Goal: Task Accomplishment & Management: Manage account settings

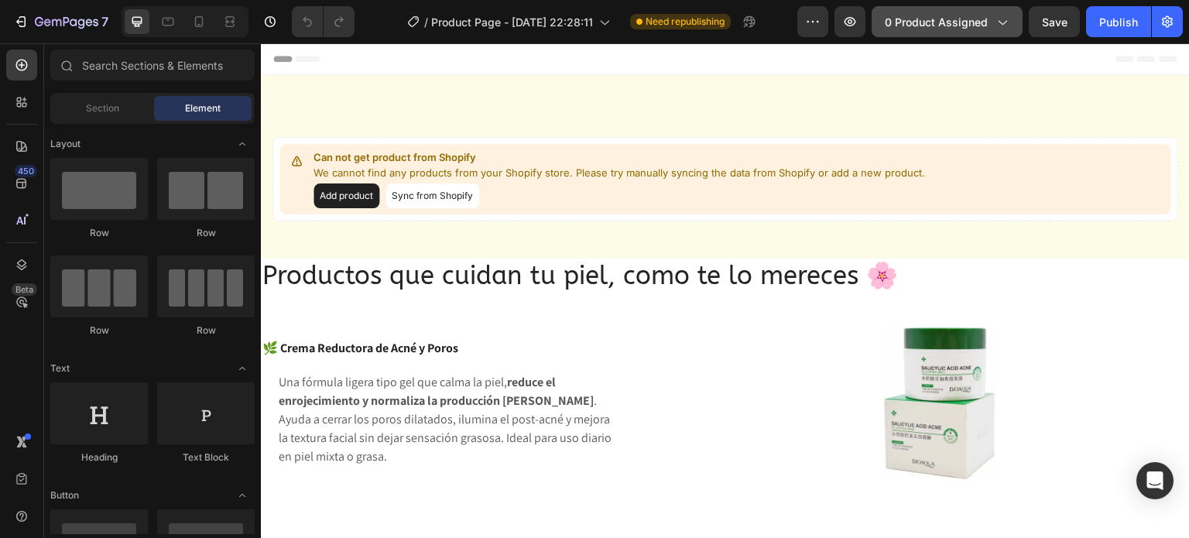
click at [937, 21] on span "0 product assigned" at bounding box center [936, 22] width 103 height 16
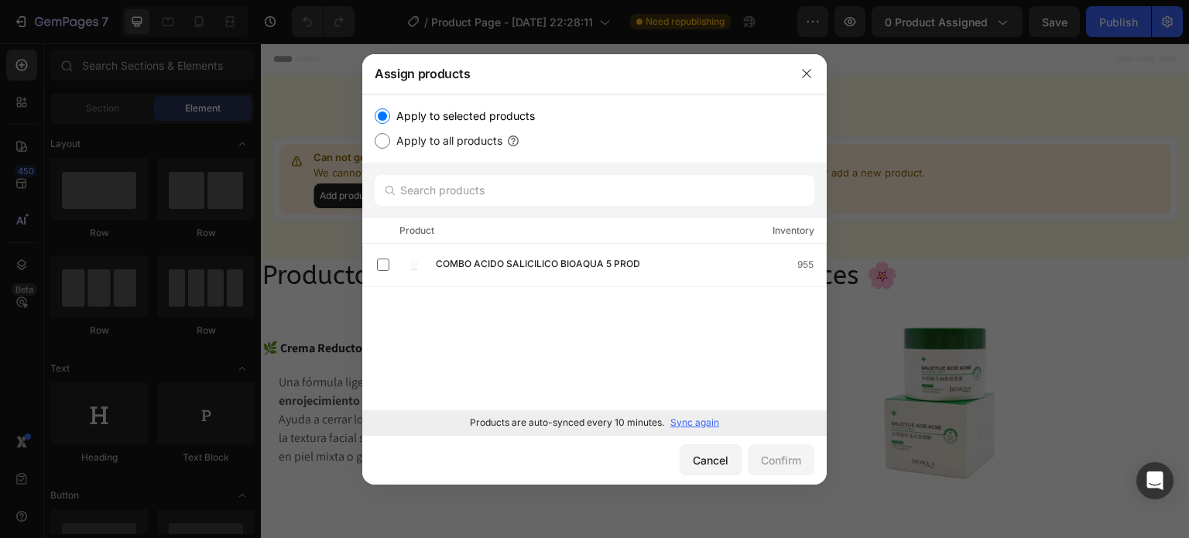
click at [384, 135] on input "Apply to all products" at bounding box center [382, 140] width 15 height 15
radio input "true"
click at [384, 120] on input "Apply to selected products" at bounding box center [382, 115] width 15 height 15
radio input "true"
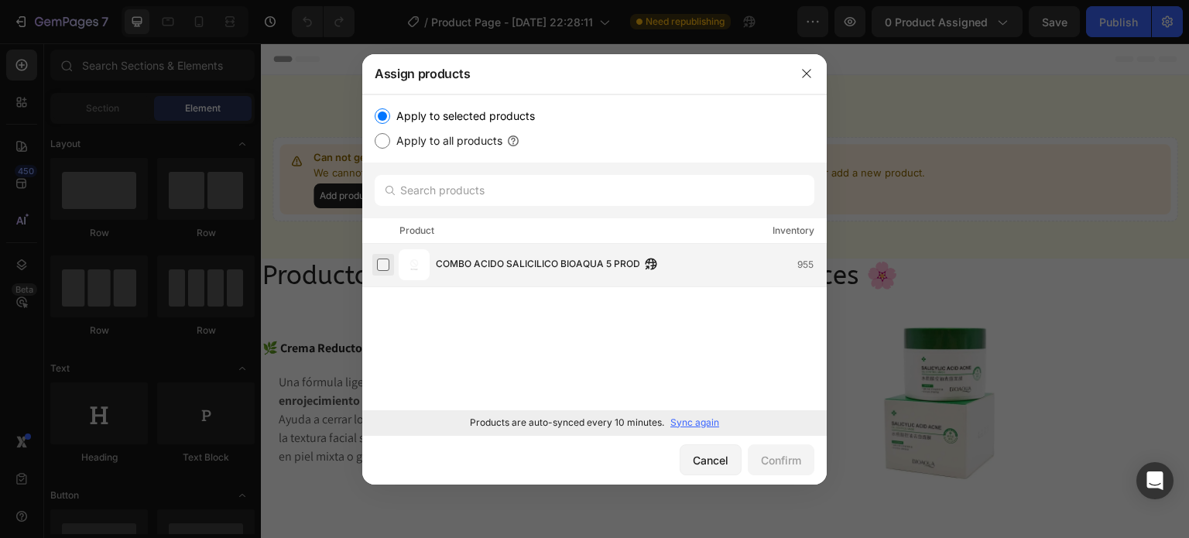
click at [385, 262] on label at bounding box center [383, 264] width 12 height 12
click at [805, 74] on icon "button" at bounding box center [806, 73] width 12 height 12
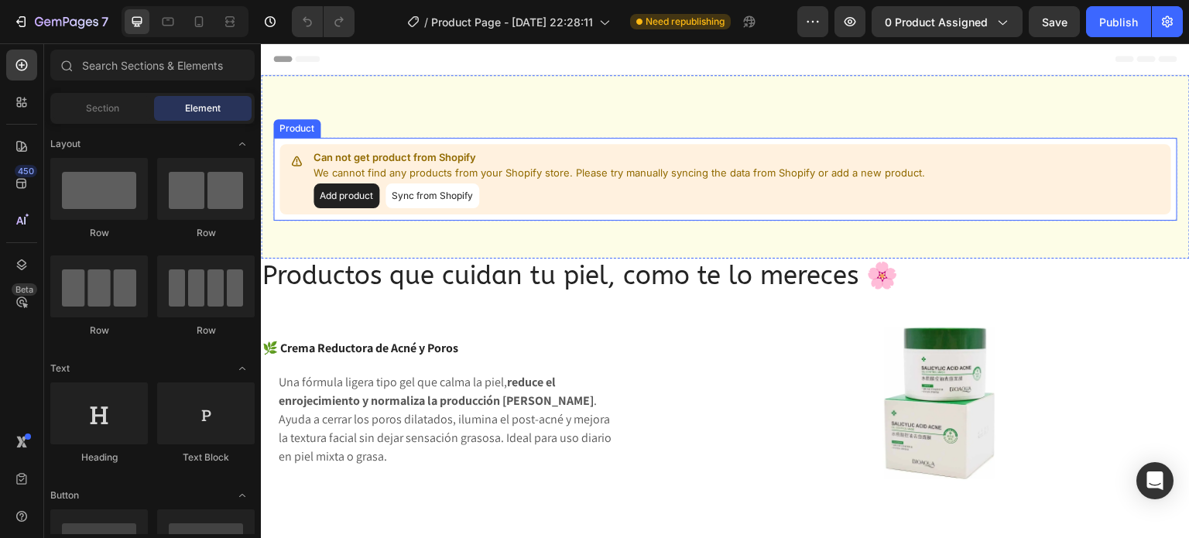
click at [436, 200] on button "Sync from Shopify" at bounding box center [432, 195] width 94 height 25
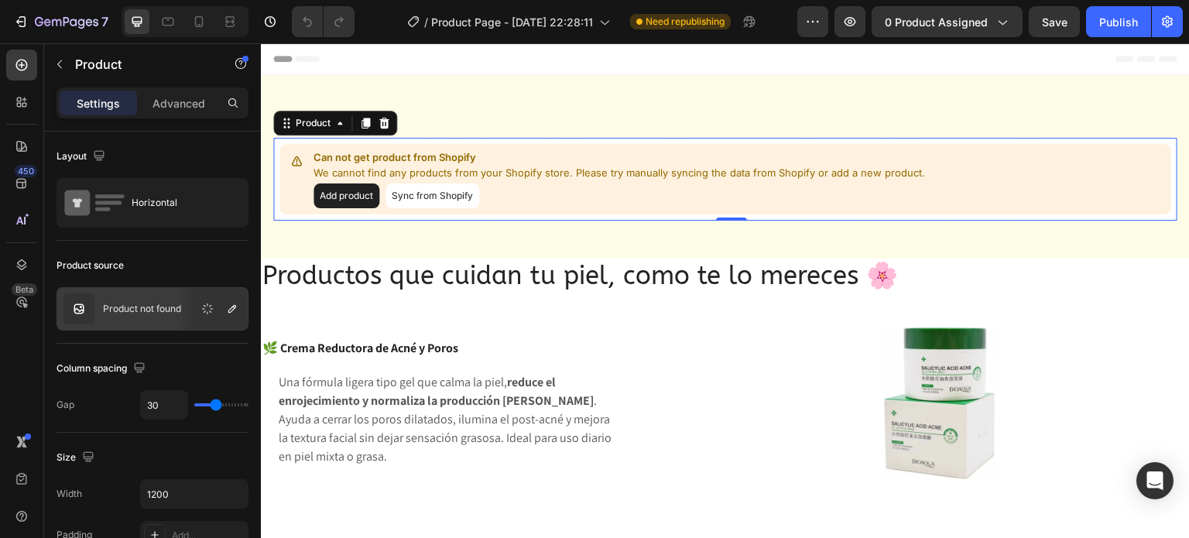
click at [441, 199] on button "Sync from Shopify" at bounding box center [432, 195] width 94 height 25
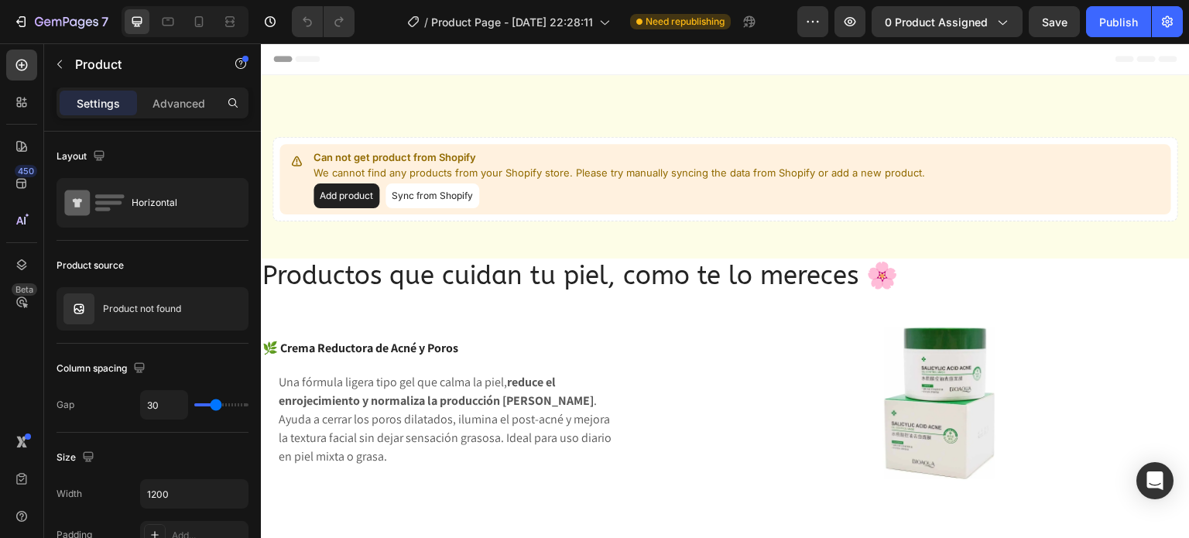
click at [441, 199] on button "Sync from Shopify" at bounding box center [432, 195] width 94 height 25
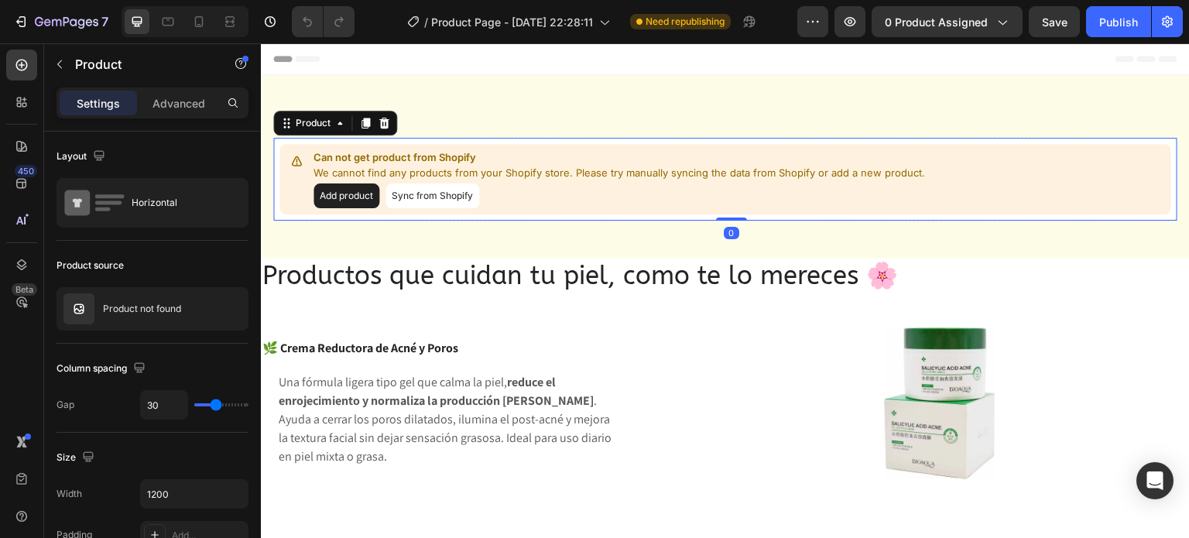
click at [441, 199] on button "Sync from Shopify" at bounding box center [432, 195] width 94 height 25
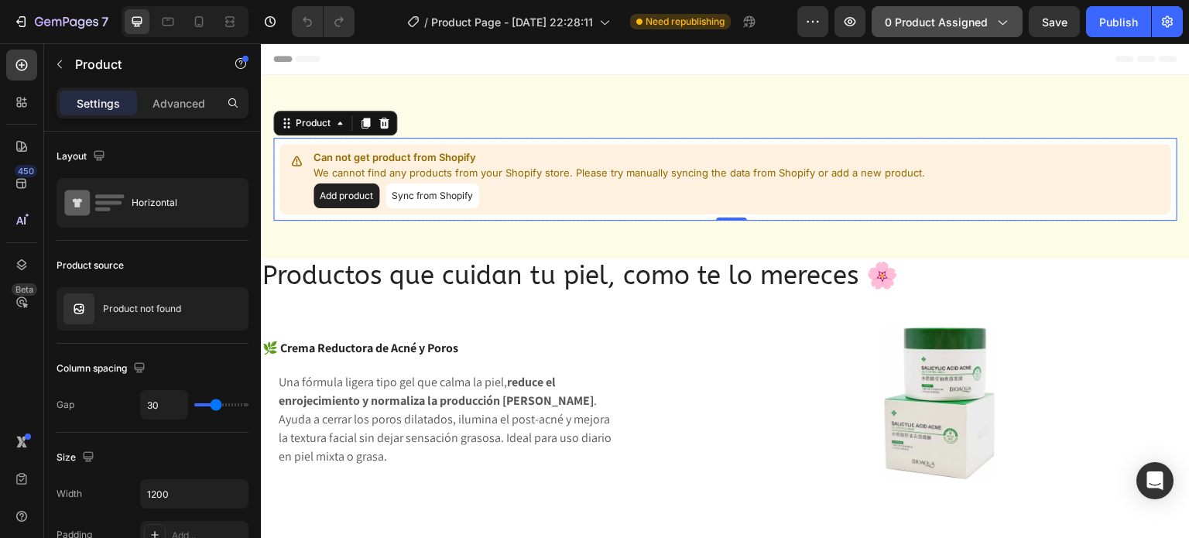
click at [996, 30] on button "0 product assigned" at bounding box center [946, 21] width 151 height 31
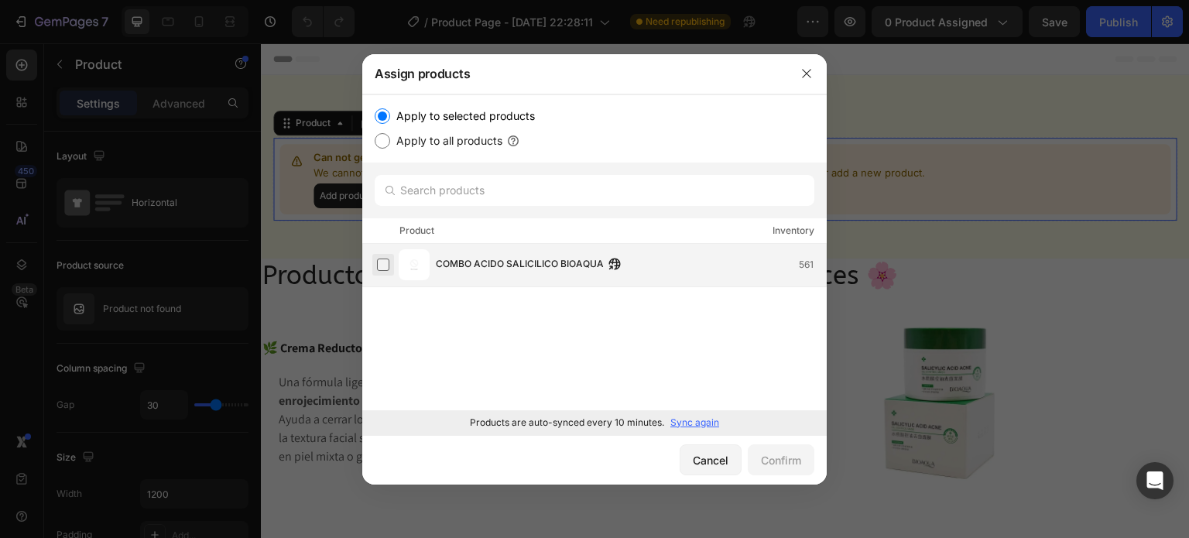
click at [383, 260] on label at bounding box center [383, 264] width 12 height 12
click at [784, 460] on div "Confirm" at bounding box center [781, 460] width 40 height 16
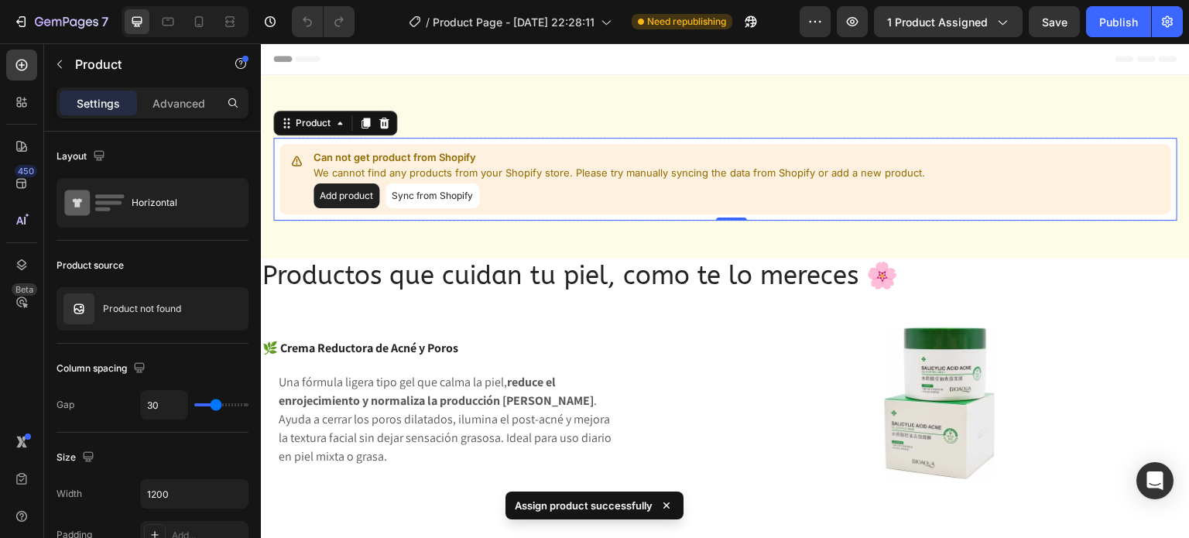
click at [666, 498] on icon at bounding box center [666, 505] width 15 height 15
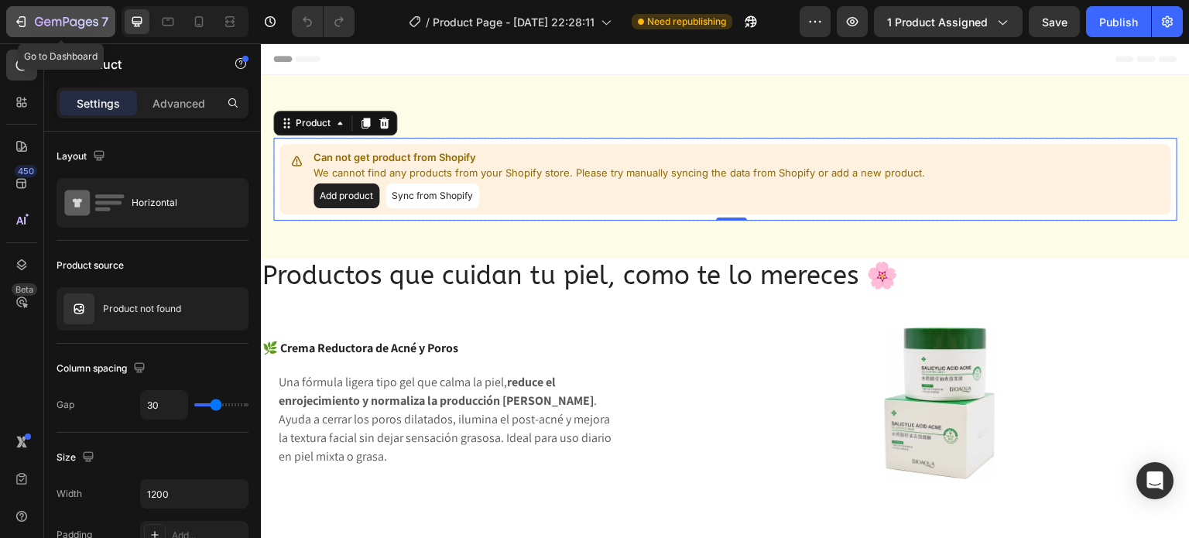
click at [79, 24] on icon "button" at bounding box center [81, 24] width 7 height 10
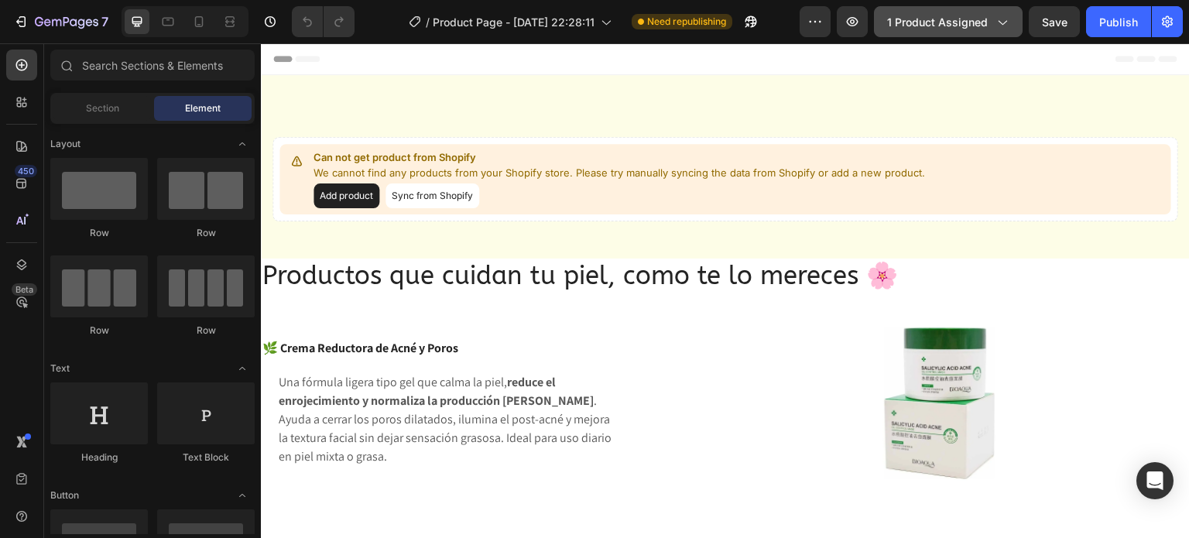
click at [1003, 29] on icon "button" at bounding box center [1001, 21] width 15 height 15
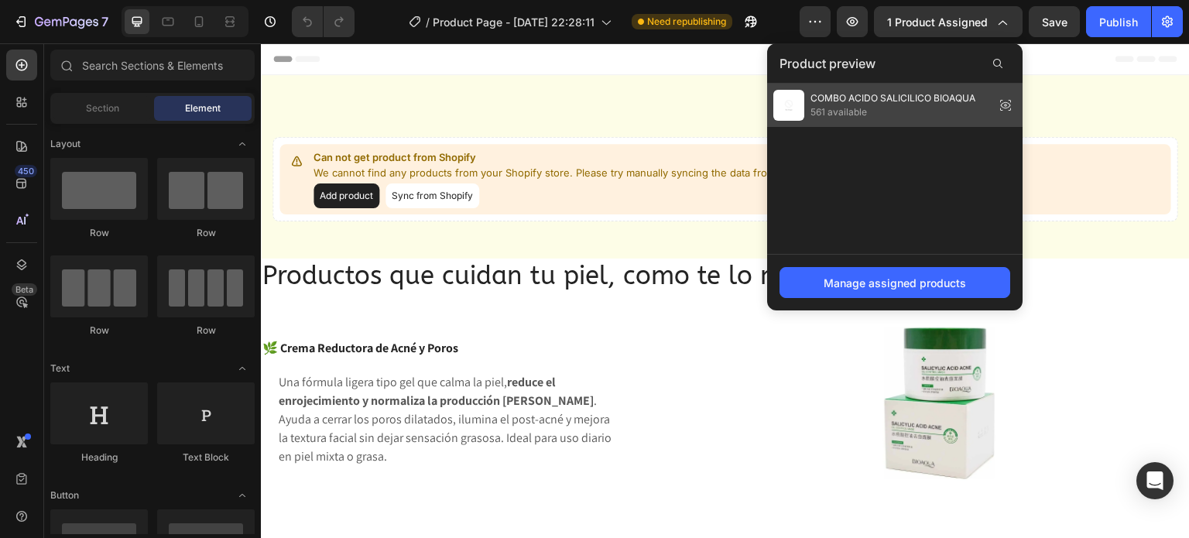
click at [868, 102] on span "COMBO ACIDO SALICILICO BIOAQUA" at bounding box center [892, 98] width 165 height 14
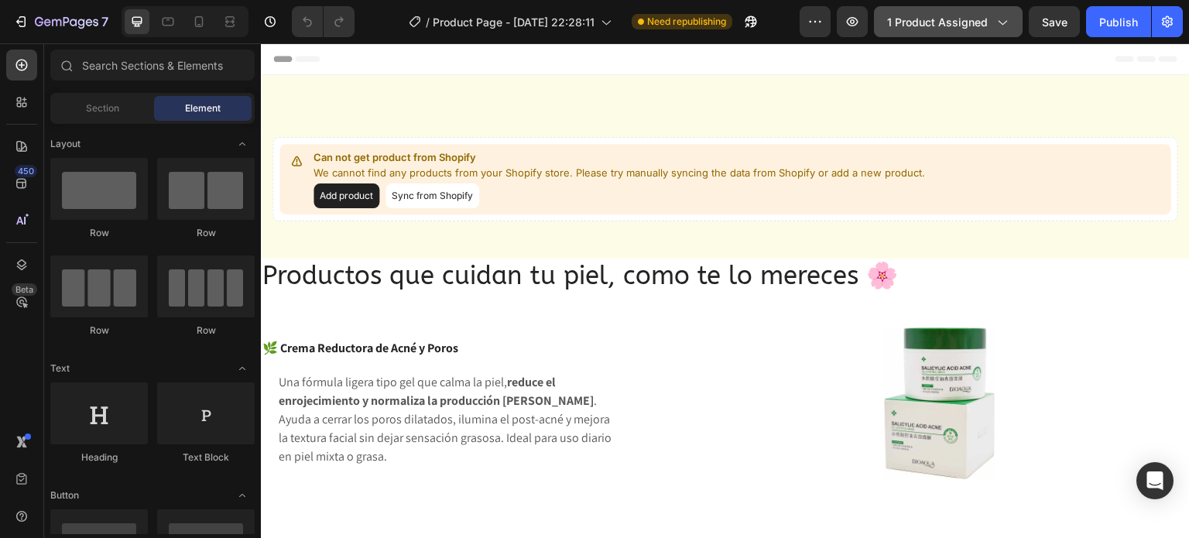
click at [958, 32] on button "1 product assigned" at bounding box center [948, 21] width 149 height 31
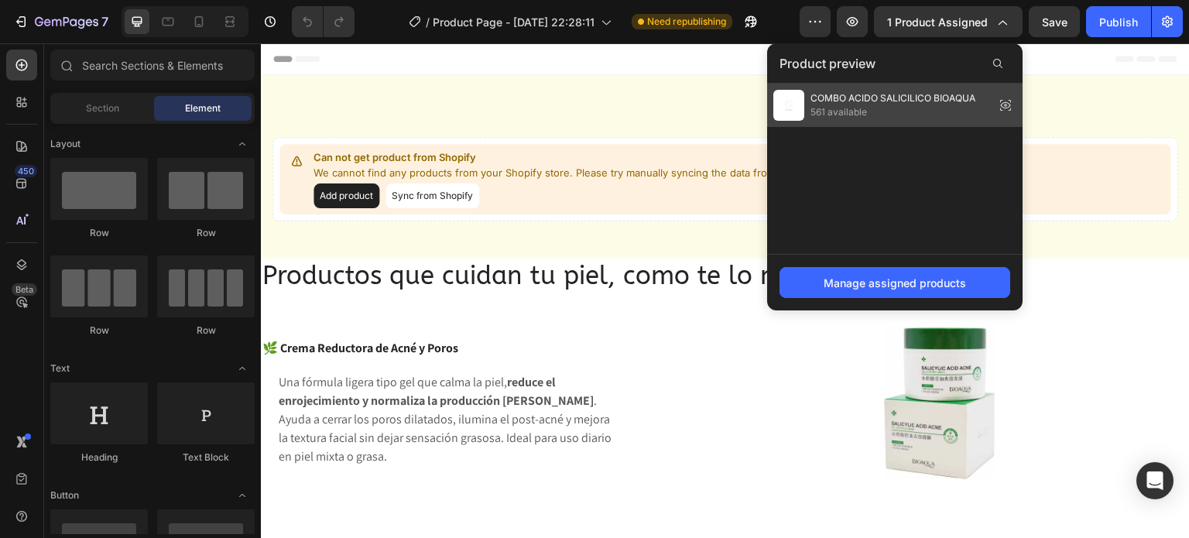
click at [898, 114] on span "561 available" at bounding box center [892, 112] width 165 height 14
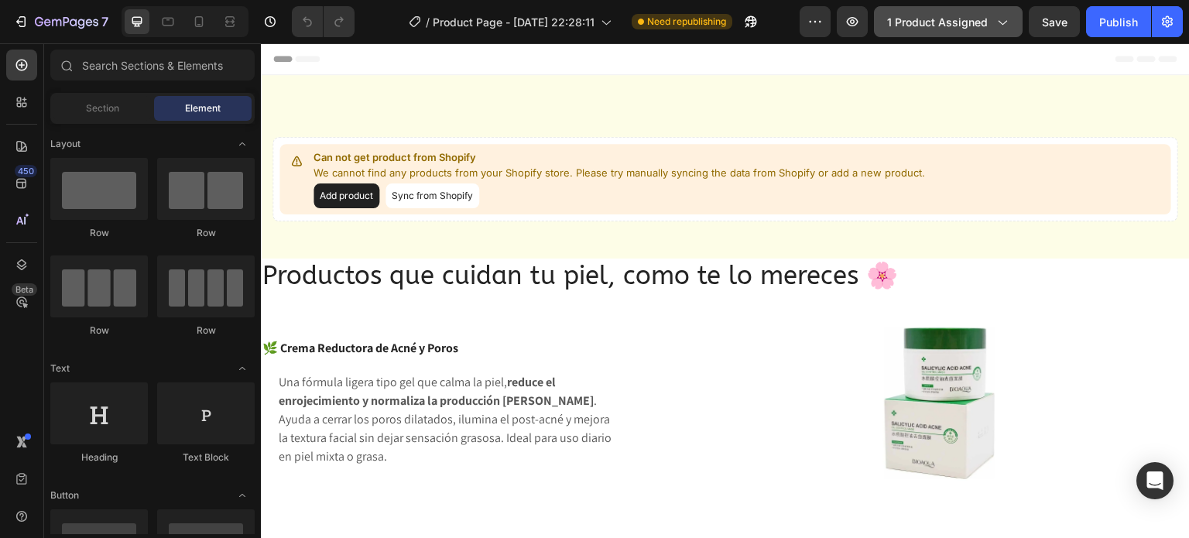
click at [1006, 23] on icon "button" at bounding box center [1001, 21] width 15 height 15
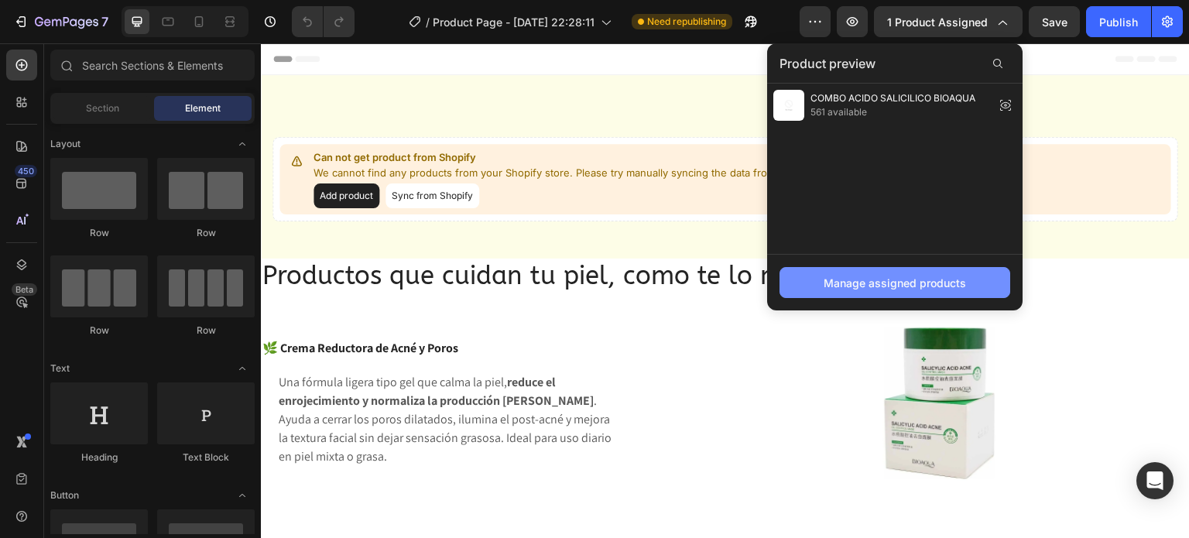
click at [890, 286] on div "Manage assigned products" at bounding box center [894, 283] width 142 height 16
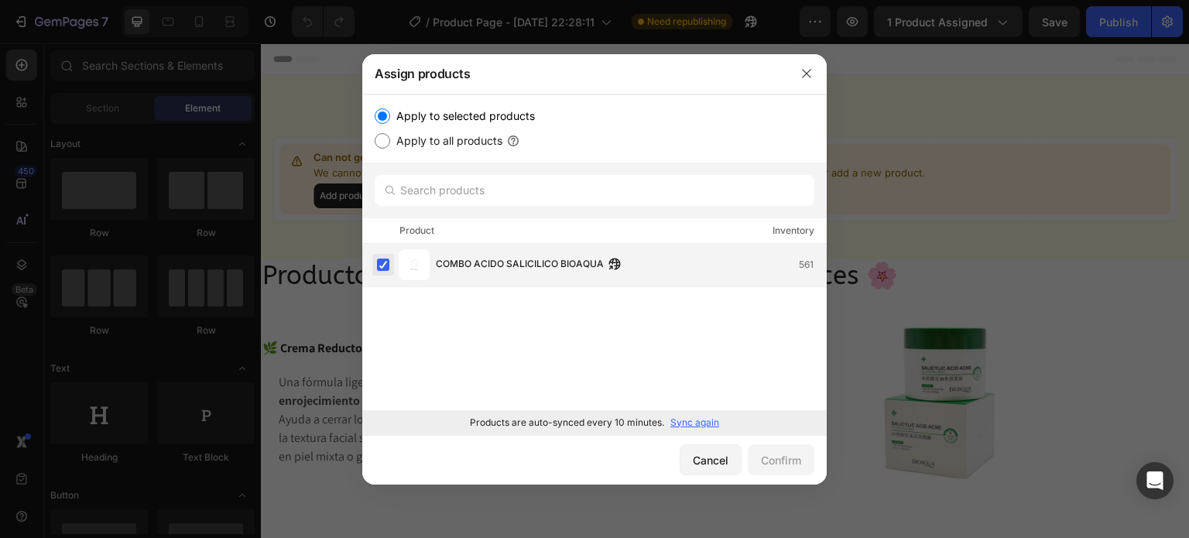
click at [384, 259] on label at bounding box center [383, 264] width 12 height 12
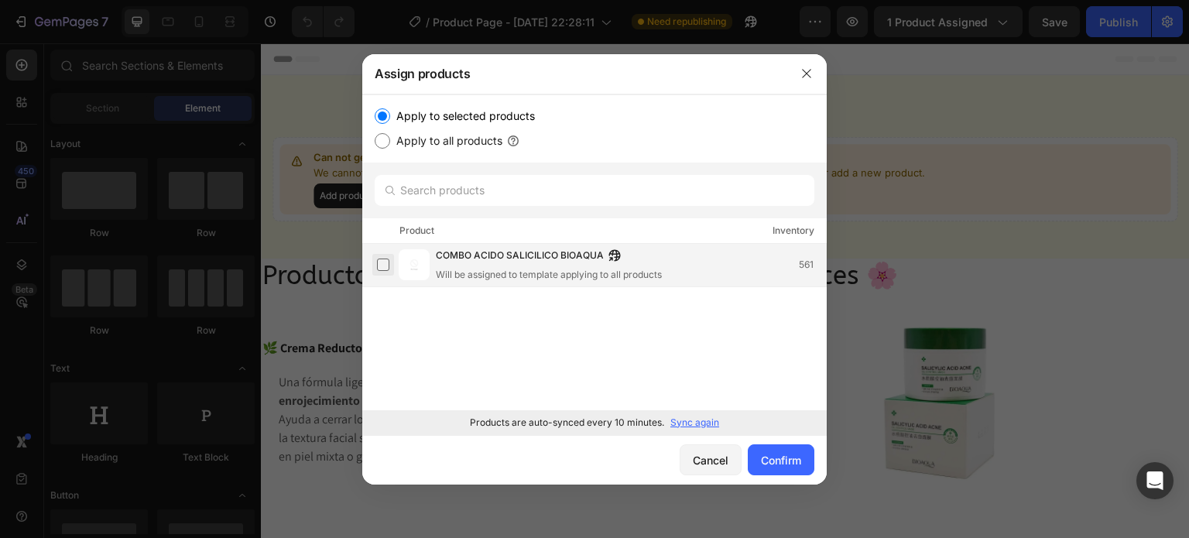
click at [384, 259] on label at bounding box center [383, 264] width 12 height 12
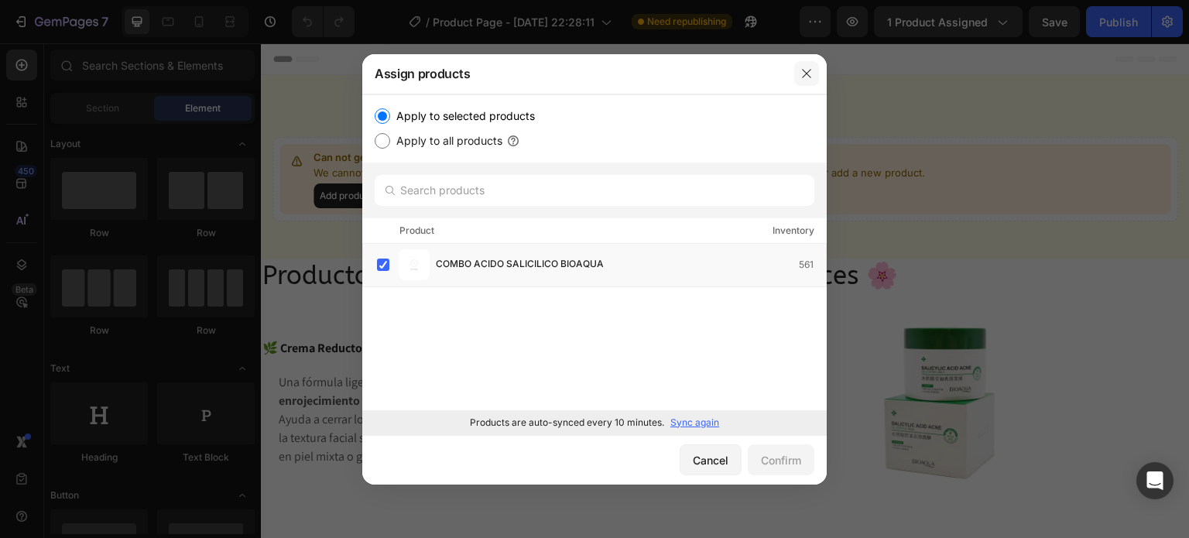
click at [809, 69] on icon "button" at bounding box center [806, 73] width 12 height 12
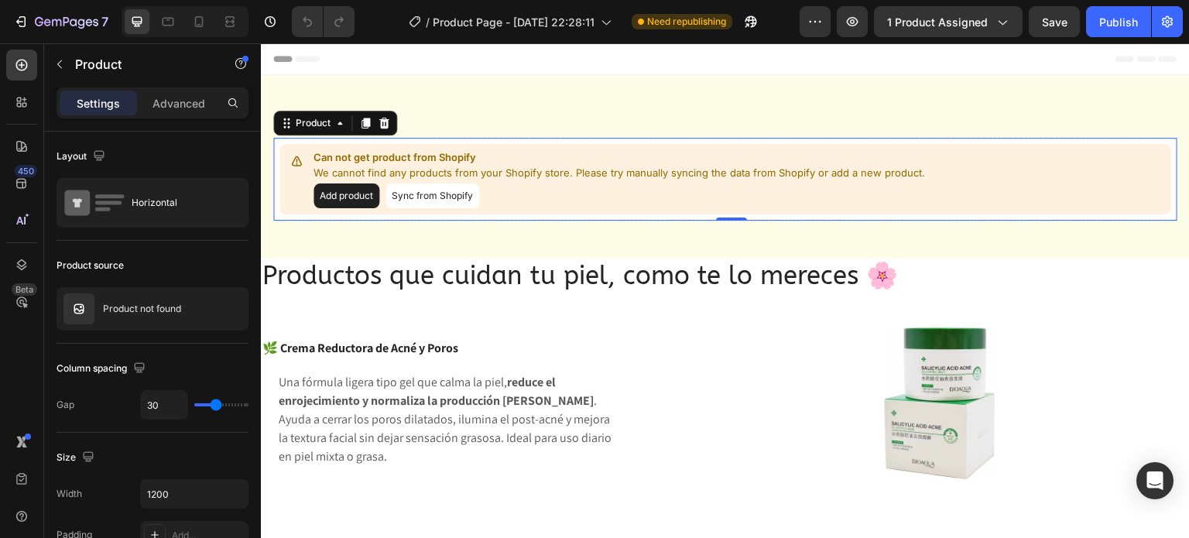
click at [453, 197] on button "Sync from Shopify" at bounding box center [432, 195] width 94 height 25
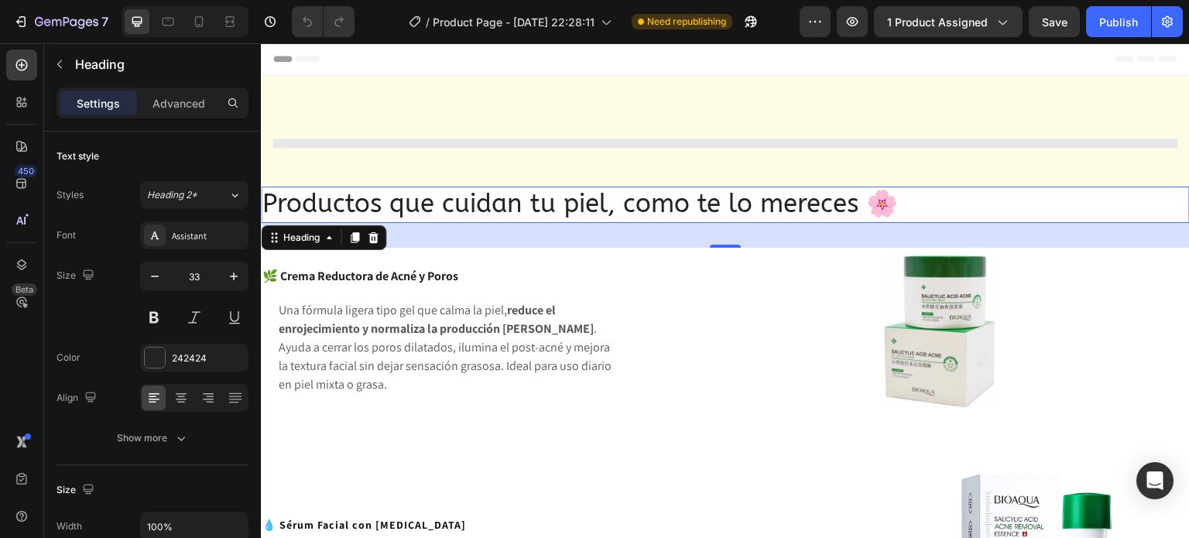
click at [453, 197] on h2 "Productos que cuidan tu piel, como te lo mereces 🌸" at bounding box center [725, 205] width 929 height 36
